Goal: Task Accomplishment & Management: Manage account settings

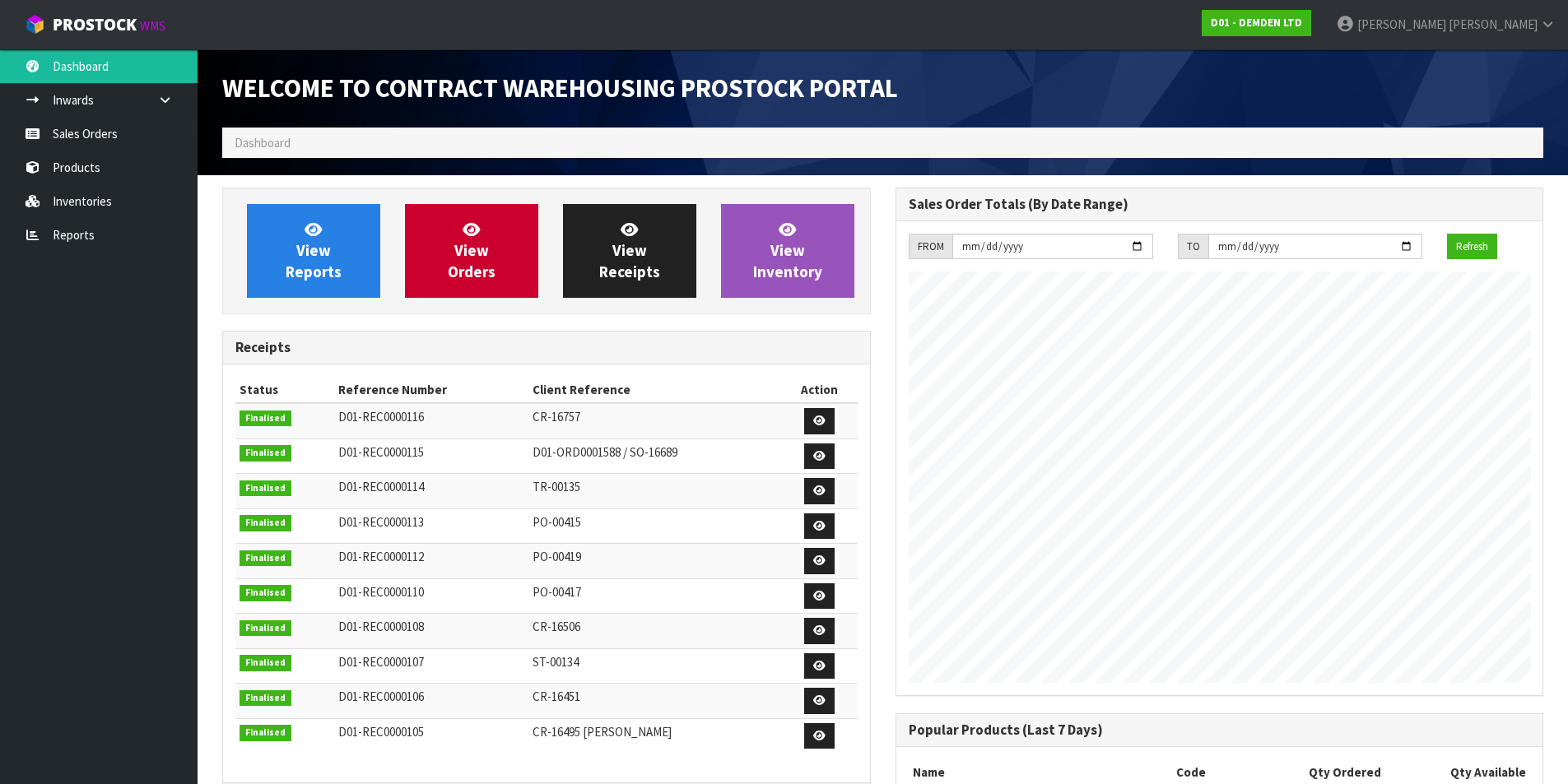
scroll to position [780, 673]
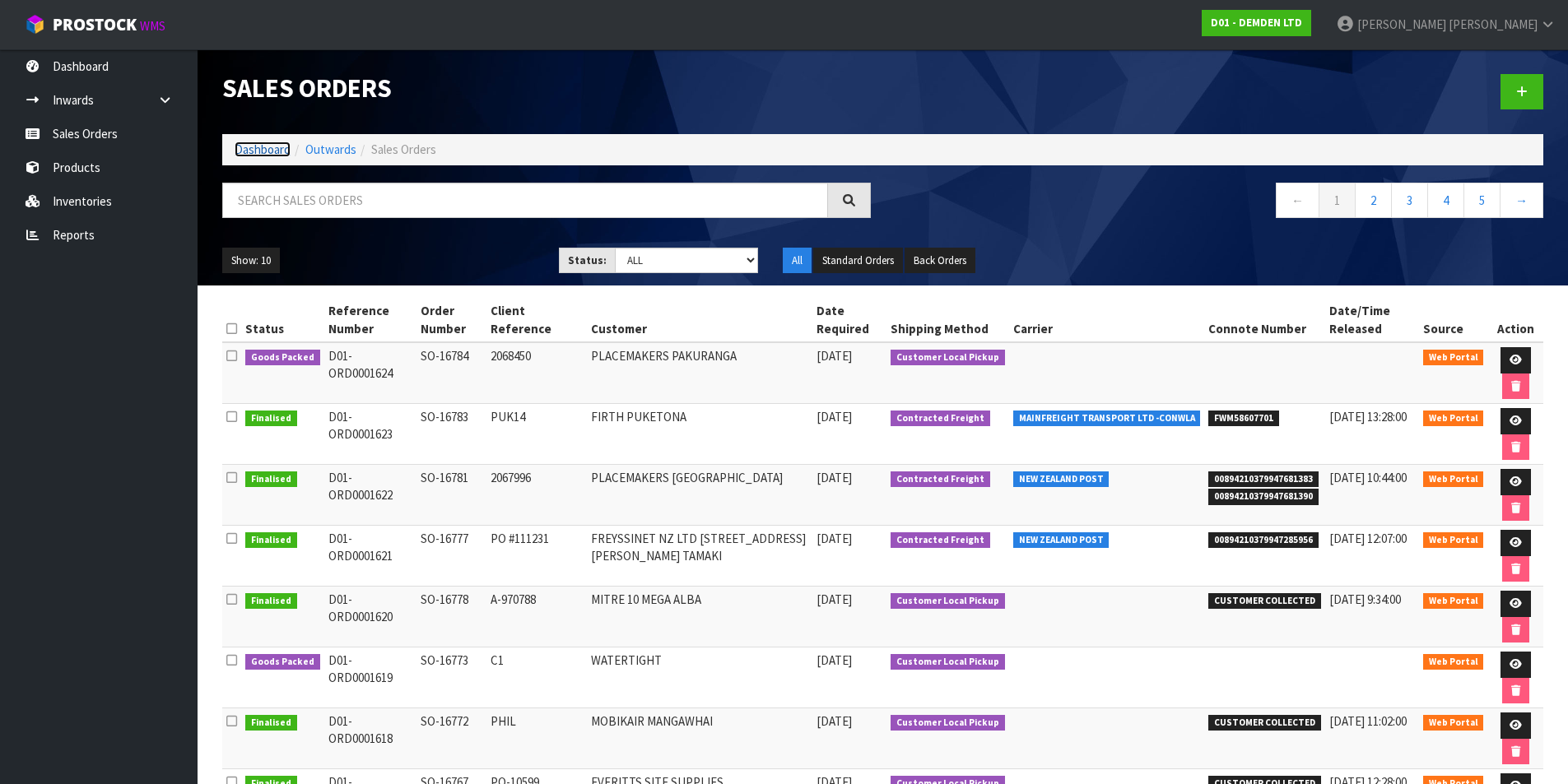
click at [253, 150] on link "Dashboard" at bounding box center [262, 149] width 55 height 16
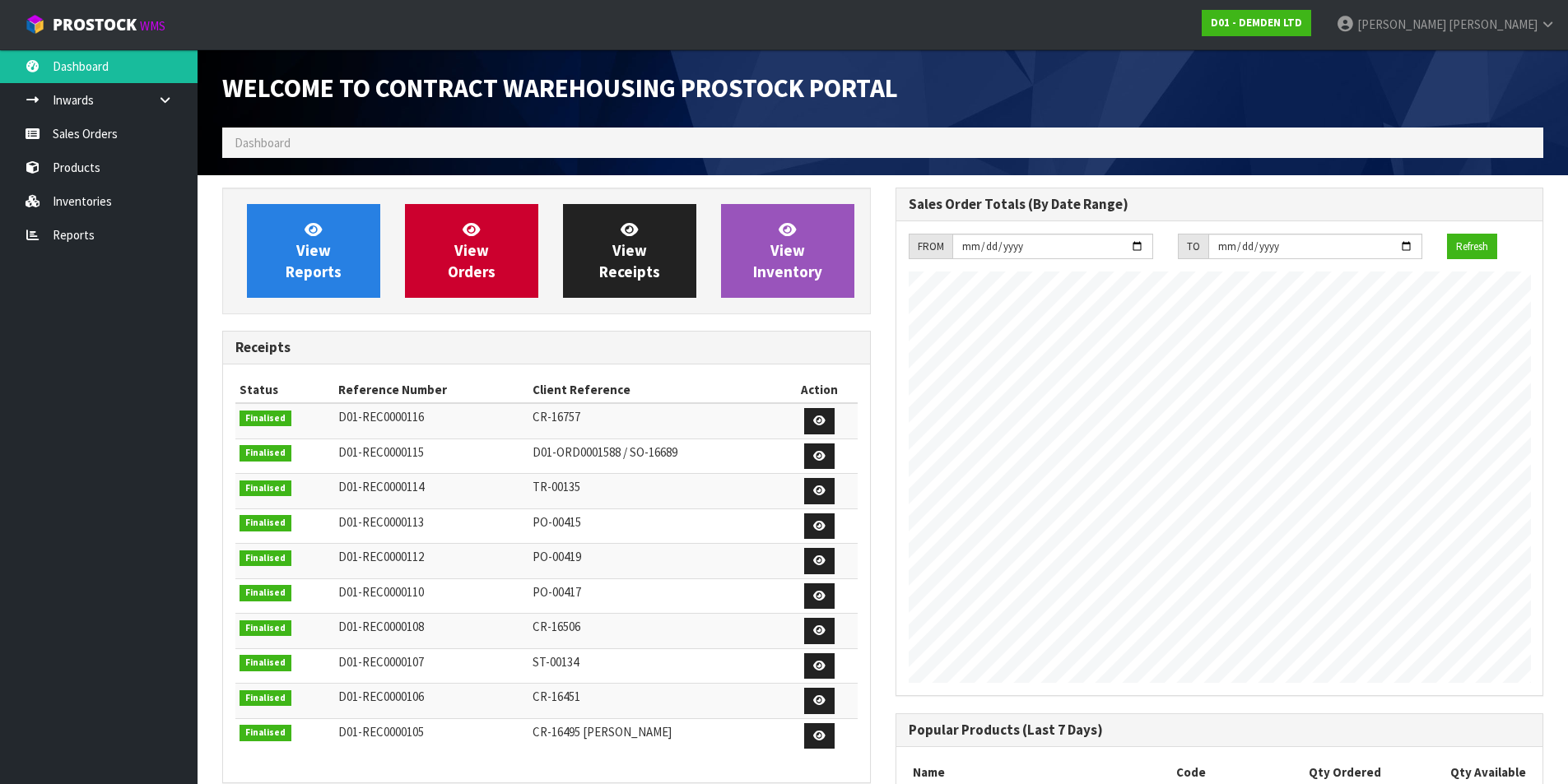
scroll to position [780, 673]
click at [479, 238] on span "View Orders" at bounding box center [471, 250] width 48 height 61
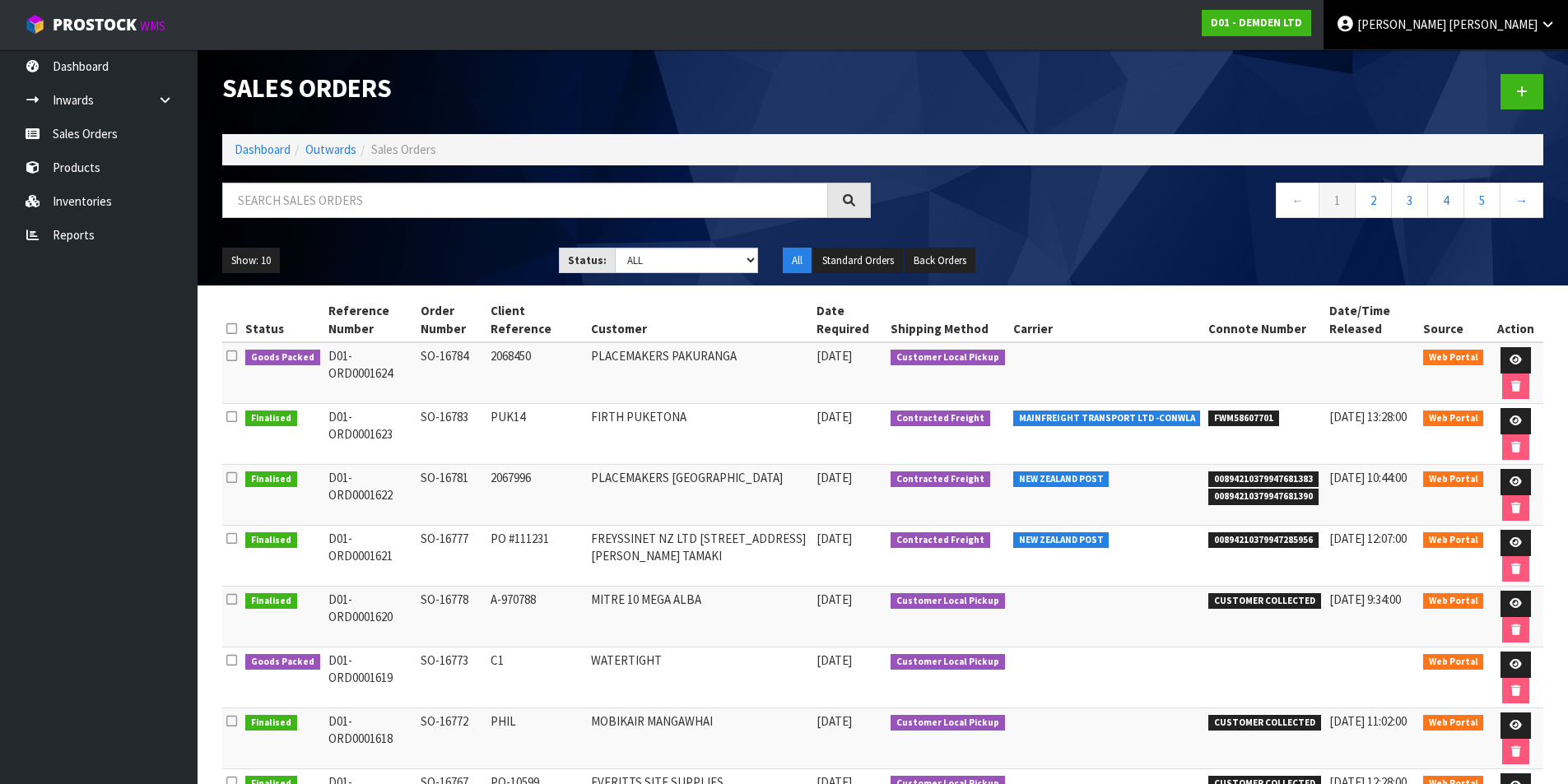
click at [1552, 24] on icon at bounding box center [1548, 24] width 16 height 13
click at [1486, 70] on link "Logout" at bounding box center [1502, 65] width 130 height 22
